Goal: Transaction & Acquisition: Book appointment/travel/reservation

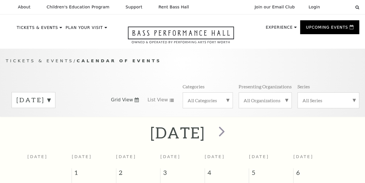
scroll to position [51, 0]
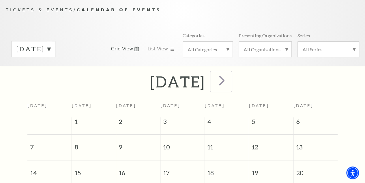
click at [230, 84] on span "next" at bounding box center [222, 80] width 16 height 16
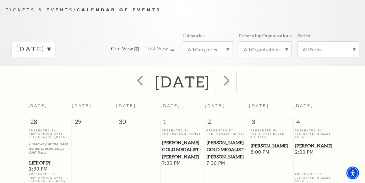
click at [235, 84] on span "next" at bounding box center [227, 80] width 16 height 16
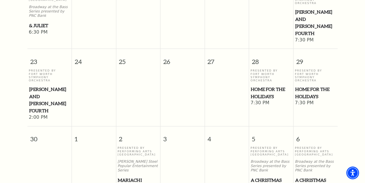
scroll to position [602, 0]
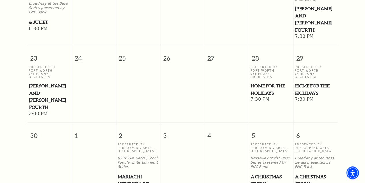
click at [264, 83] on span "Home for the Holidays" at bounding box center [271, 89] width 41 height 14
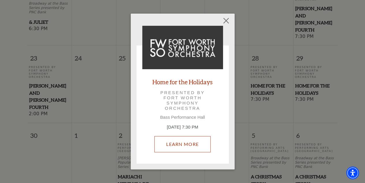
click at [187, 144] on link "Learn More" at bounding box center [183, 144] width 56 height 16
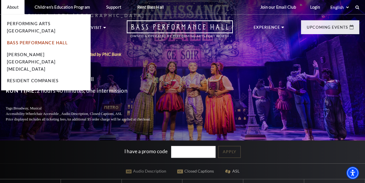
click at [19, 40] on link "Bass Performance Hall" at bounding box center [37, 42] width 61 height 5
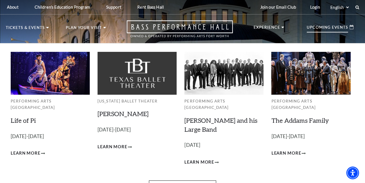
click at [328, 26] on p "Upcoming Events" at bounding box center [327, 28] width 41 height 7
click at [333, 28] on p "Upcoming Events" at bounding box center [327, 28] width 41 height 7
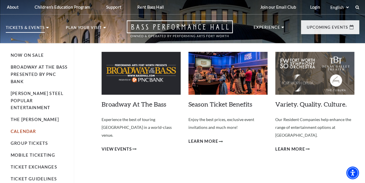
click at [20, 129] on link "Calendar" at bounding box center [23, 131] width 25 height 5
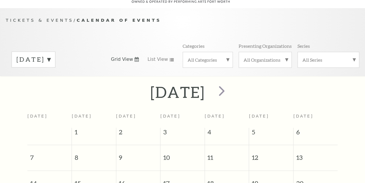
scroll to position [51, 0]
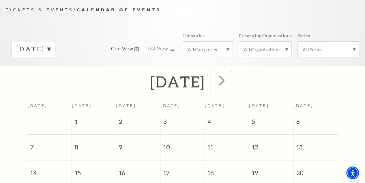
click at [230, 82] on span "next" at bounding box center [222, 80] width 16 height 16
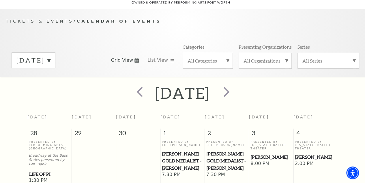
scroll to position [36, 0]
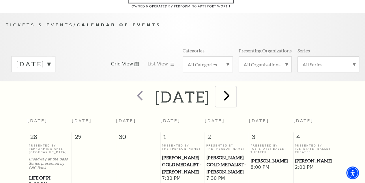
click at [235, 99] on span "next" at bounding box center [227, 95] width 16 height 16
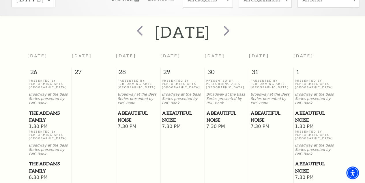
scroll to position [62, 0]
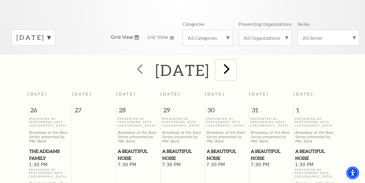
click at [235, 70] on span "next" at bounding box center [227, 68] width 16 height 16
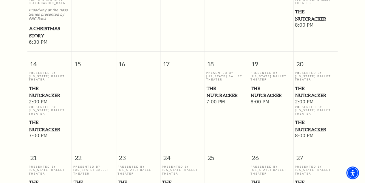
scroll to position [378, 0]
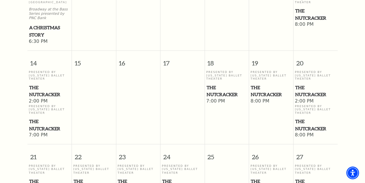
click at [42, 125] on span "The Nutcracker" at bounding box center [49, 125] width 41 height 14
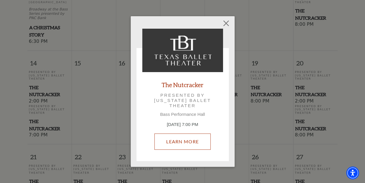
click at [185, 138] on link "Learn More" at bounding box center [183, 141] width 56 height 16
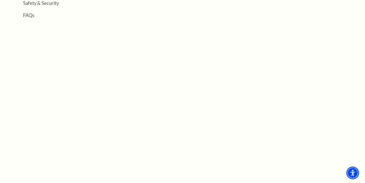
scroll to position [226, 0]
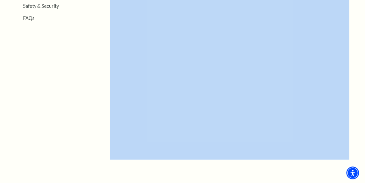
drag, startPoint x: 92, startPoint y: 66, endPoint x: 110, endPoint y: 66, distance: 17.9
click at [53, 83] on div "Location & Directions Parking Dining Hotels Seating Accessibility Helpful Hints…" at bounding box center [183, 53] width 354 height 269
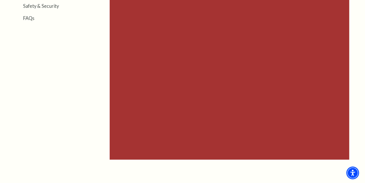
scroll to position [213, 0]
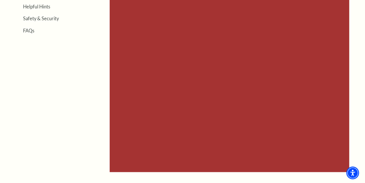
drag, startPoint x: 77, startPoint y: 97, endPoint x: 369, endPoint y: 135, distance: 293.6
